Goal: Check status: Check status

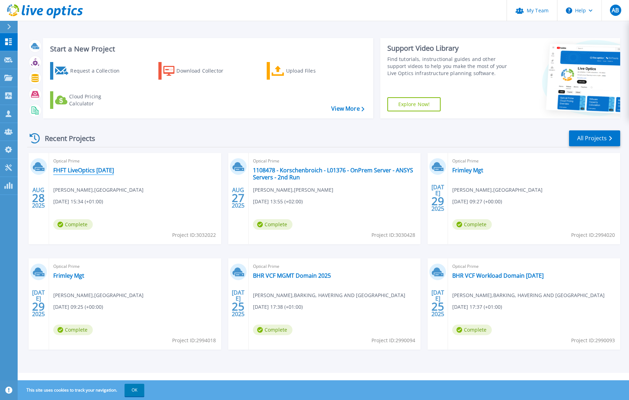
click at [85, 170] on link "FHFT LiveOptics [DATE]" at bounding box center [83, 170] width 61 height 7
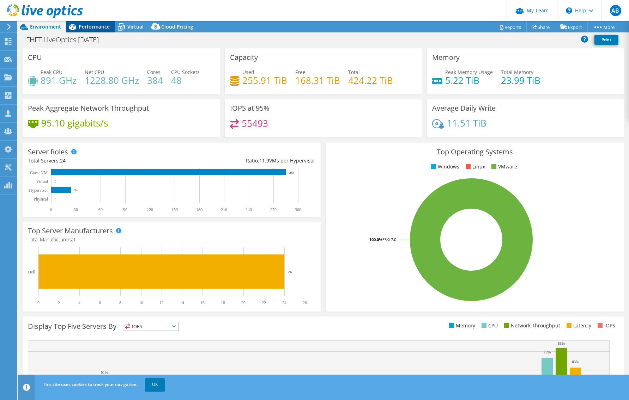
click at [83, 26] on span "Performance" at bounding box center [94, 26] width 31 height 7
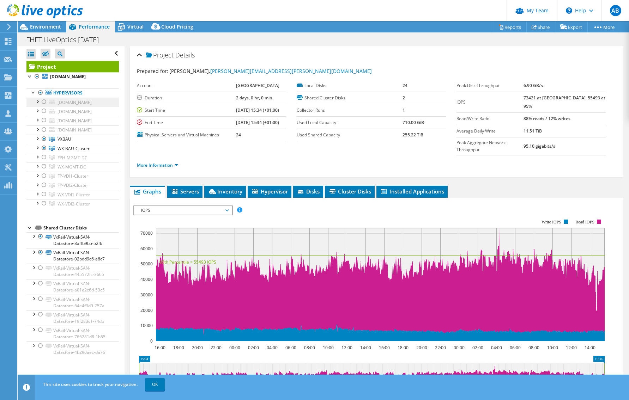
scroll to position [11, 0]
click at [44, 152] on div at bounding box center [44, 148] width 7 height 8
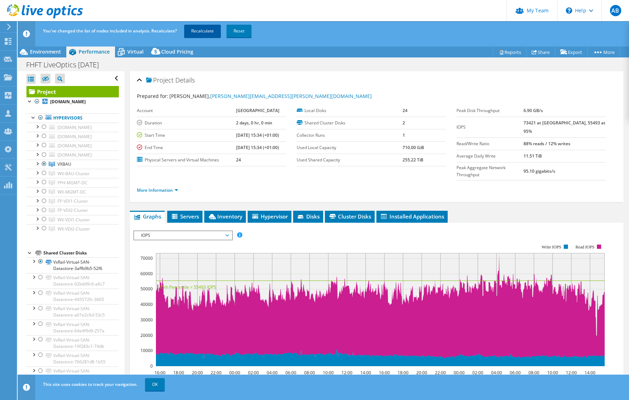
click at [208, 33] on link "Recalculate" at bounding box center [202, 31] width 37 height 13
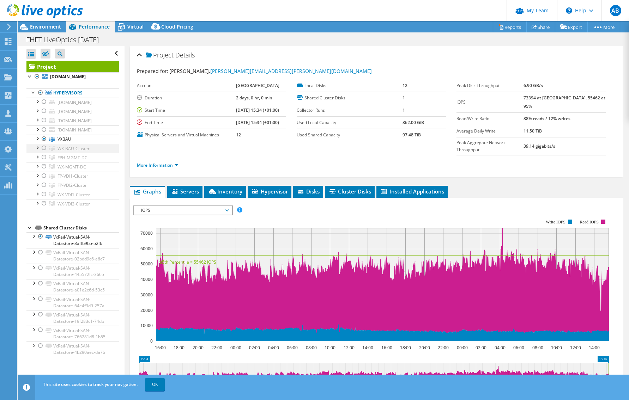
click at [43, 152] on div at bounding box center [44, 148] width 7 height 8
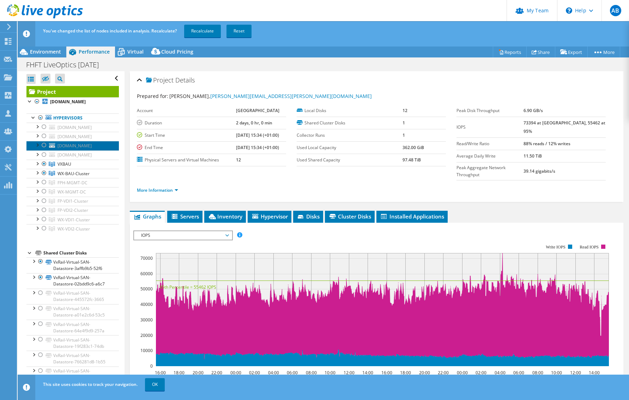
click at [43, 150] on link "srvwx-vxvdi-1.xfph-tr.nhs.uk" at bounding box center [72, 145] width 92 height 9
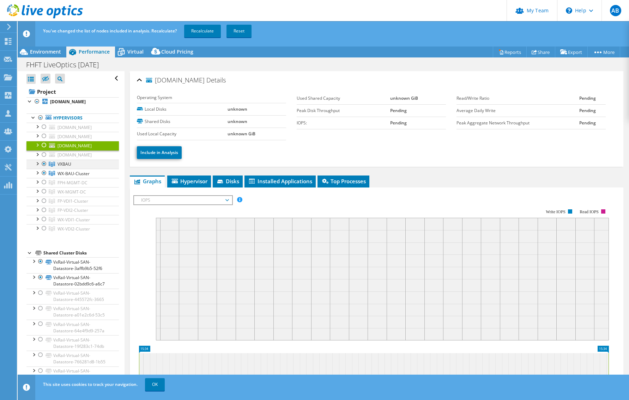
click at [46, 168] on div at bounding box center [44, 164] width 7 height 8
click at [26, 179] on div "Open All Close All Hide Excluded Nodes Project Tree Filter" at bounding box center [71, 241] width 107 height 340
click at [185, 31] on link "Recalculate" at bounding box center [202, 31] width 37 height 13
click at [78, 177] on span "WX-BAU-Cluster" at bounding box center [74, 174] width 32 height 6
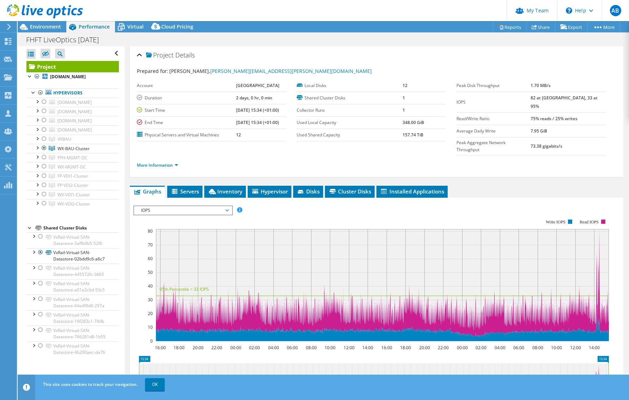
click at [213, 206] on span "IOPS" at bounding box center [183, 210] width 91 height 8
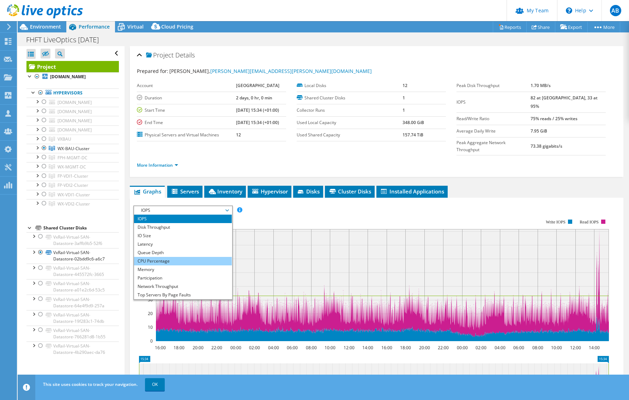
click at [149, 257] on li "CPU Percentage" at bounding box center [183, 261] width 98 height 8
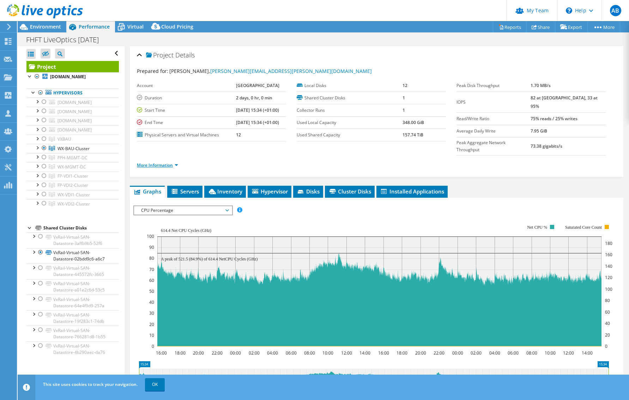
click at [177, 162] on link "More Information" at bounding box center [157, 165] width 41 height 6
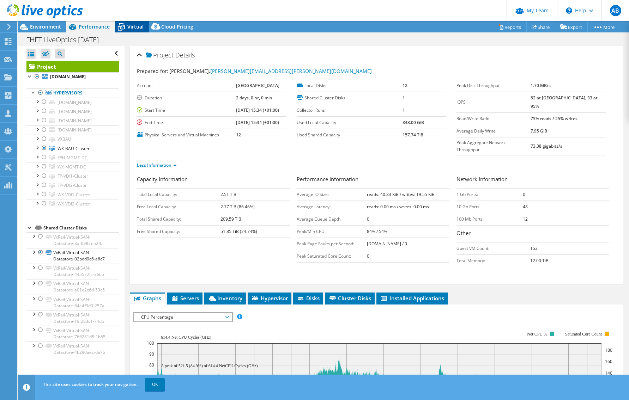
click at [136, 29] on span "Virtual" at bounding box center [135, 26] width 16 height 7
